Goal: Task Accomplishment & Management: Use online tool/utility

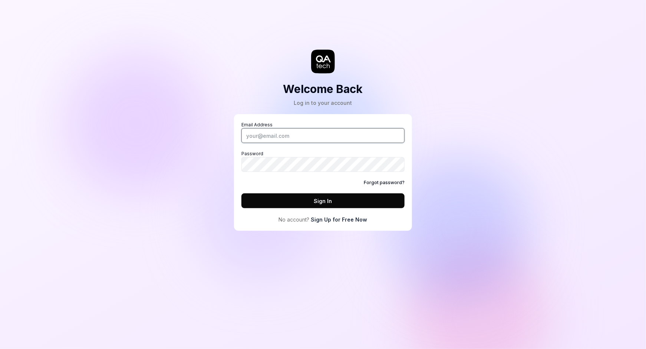
type input "[EMAIL_ADDRESS][PERSON_NAME][PERSON_NAME][DOMAIN_NAME]"
click at [298, 203] on button "Sign In" at bounding box center [322, 201] width 163 height 15
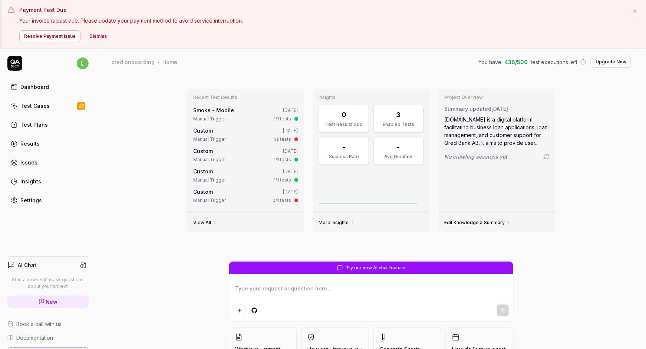
type textarea "*"
click at [95, 34] on button "Dismiss" at bounding box center [98, 36] width 26 height 12
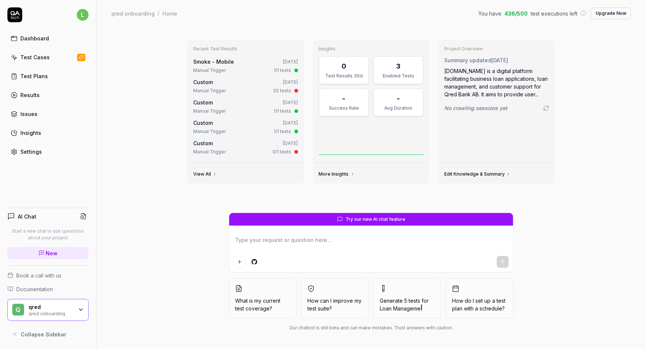
click at [39, 60] on div "Test Cases" at bounding box center [34, 57] width 29 height 8
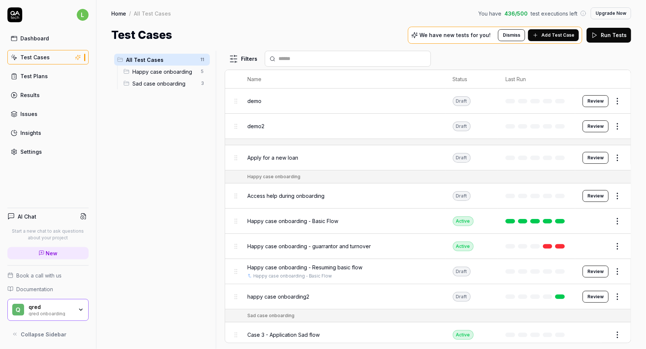
click at [362, 220] on div "Happy case onboarding - Basic Flow" at bounding box center [342, 221] width 191 height 8
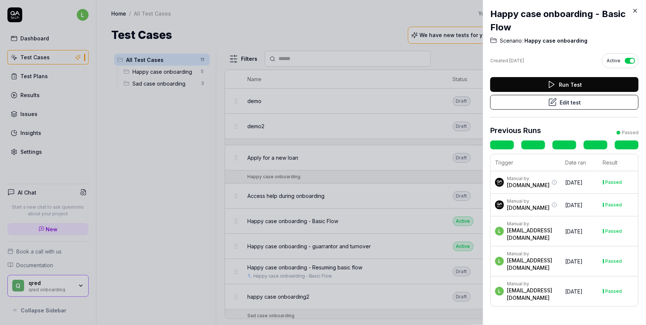
click at [268, 39] on div at bounding box center [323, 162] width 646 height 325
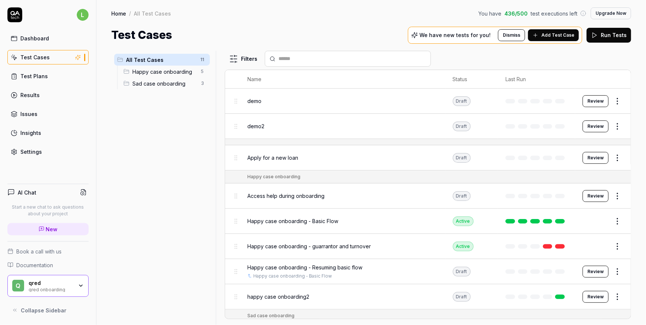
click at [153, 72] on span "Happy case onboarding" at bounding box center [164, 72] width 64 height 8
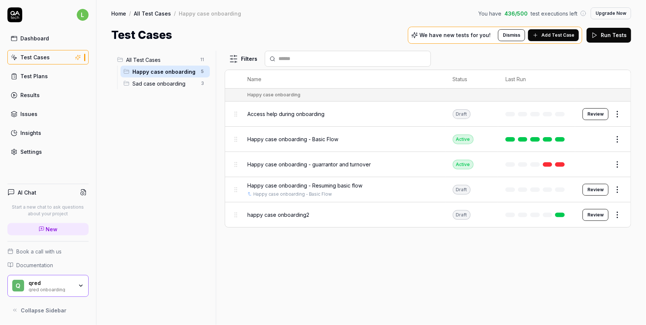
click at [314, 138] on span "Happy case onboarding - Basic Flow" at bounding box center [292, 139] width 91 height 8
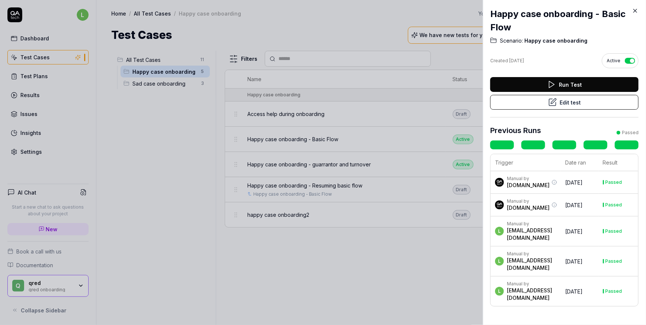
click at [559, 83] on button "Run Test" at bounding box center [564, 84] width 148 height 15
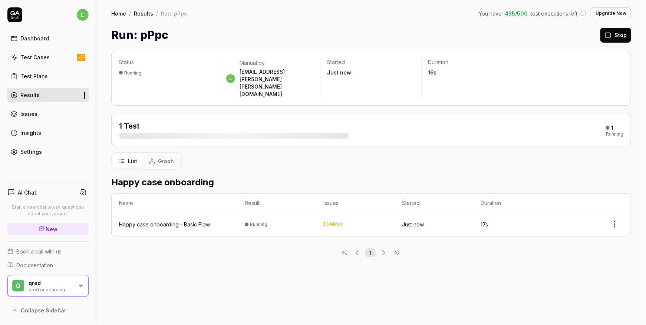
click at [441, 152] on div "List Graph" at bounding box center [371, 160] width 520 height 17
click at [70, 284] on div "qred" at bounding box center [51, 283] width 44 height 7
click at [286, 152] on div "List Graph" at bounding box center [371, 160] width 520 height 17
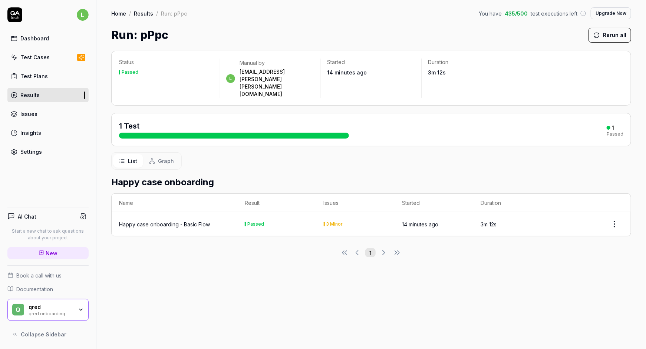
click at [573, 121] on div "1 Test 1 Passed" at bounding box center [371, 130] width 504 height 18
click at [213, 113] on div "1 Test 1 Passed" at bounding box center [371, 129] width 520 height 33
click at [209, 121] on div "1 Test" at bounding box center [234, 130] width 230 height 18
click at [216, 221] on div "Happy case onboarding - Basic Flow" at bounding box center [174, 225] width 111 height 8
click at [617, 202] on html "l Dashboard Test Cases Test Plans Results Issues Insights Settings AI Chat Star…" at bounding box center [323, 174] width 646 height 349
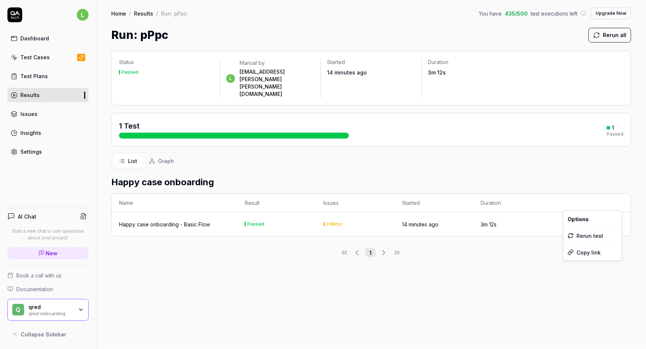
click at [549, 194] on html "l Dashboard Test Cases Test Plans Results Issues Insights Settings AI Chat Star…" at bounding box center [323, 174] width 646 height 349
click at [510, 121] on div "1 Test 1 Passed" at bounding box center [371, 130] width 504 height 18
click at [158, 157] on span "Graph" at bounding box center [166, 161] width 16 height 8
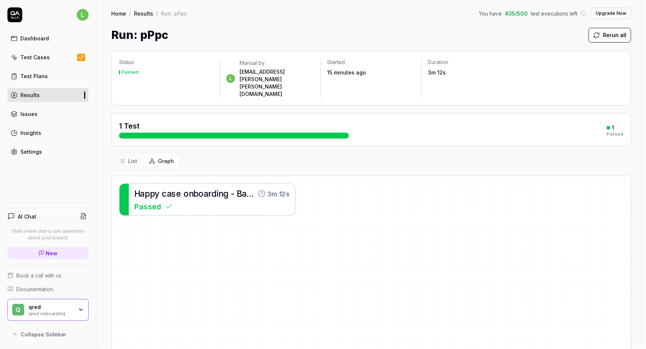
click at [125, 154] on button "List" at bounding box center [128, 161] width 30 height 14
